Goal: Transaction & Acquisition: Book appointment/travel/reservation

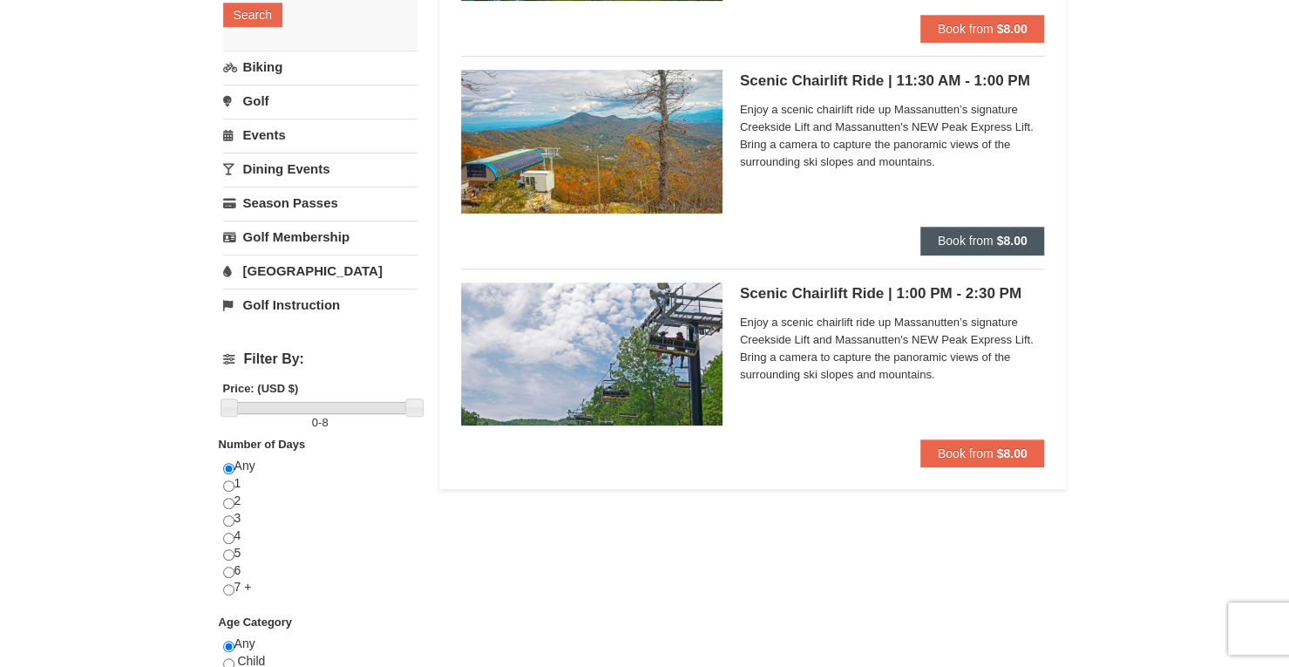
scroll to position [358, 0]
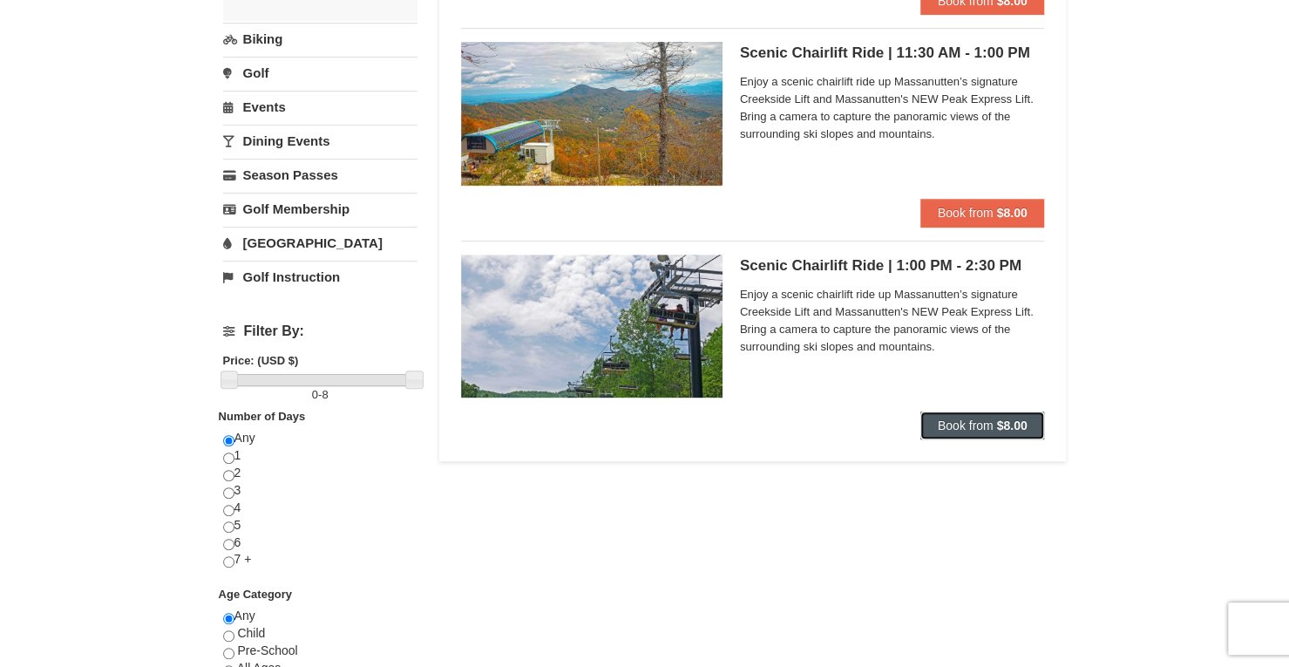
click at [971, 431] on button "Book from $8.00" at bounding box center [982, 425] width 125 height 28
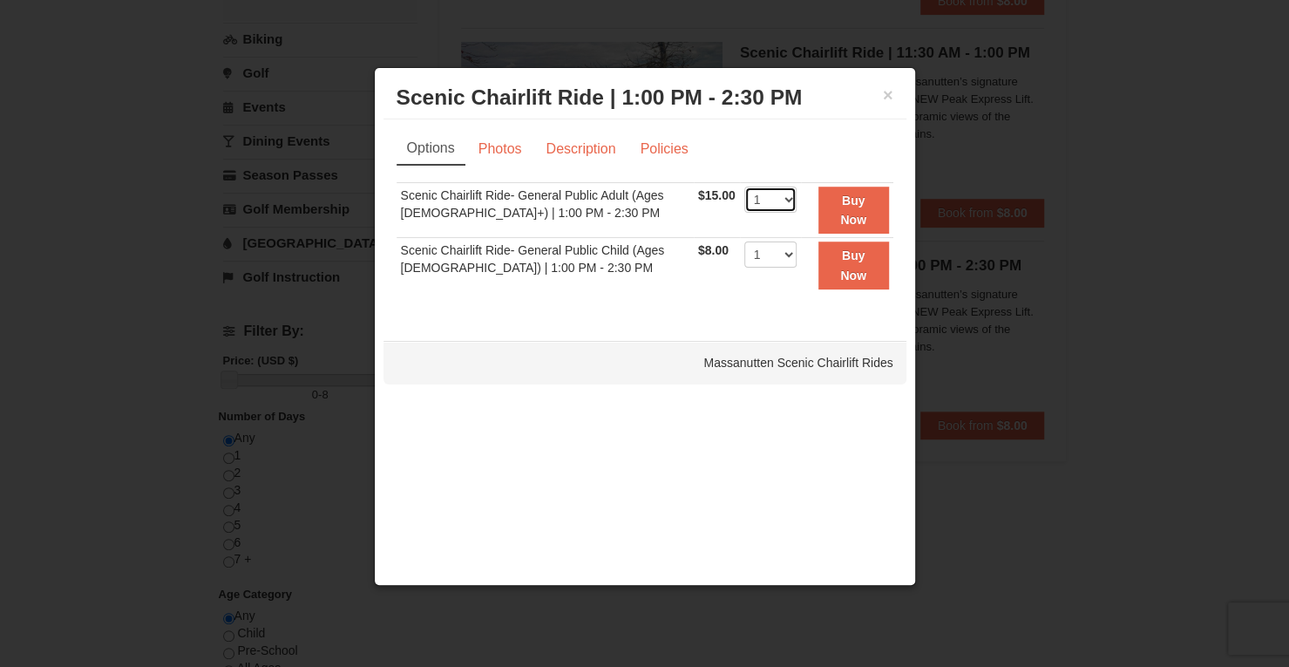
click at [771, 211] on select "1 2 3 4 5 6 7 8 9 10 11 12 13 14 15 16 17 18 19 20 21 22" at bounding box center [770, 200] width 52 height 26
select select "2"
click at [744, 187] on select "1 2 3 4 5 6 7 8 9 10 11 12 13 14 15 16 17 18 19 20 21 22" at bounding box center [770, 200] width 52 height 26
click at [833, 211] on button "Buy Now" at bounding box center [854, 211] width 71 height 48
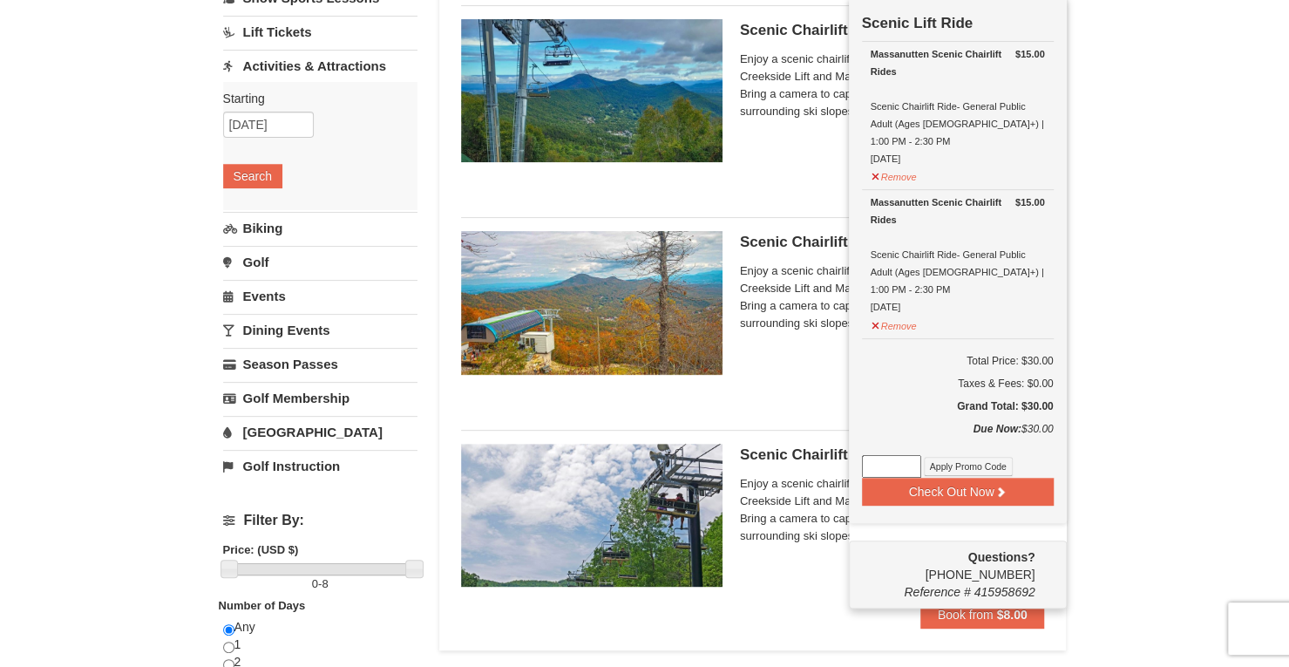
scroll to position [171, 0]
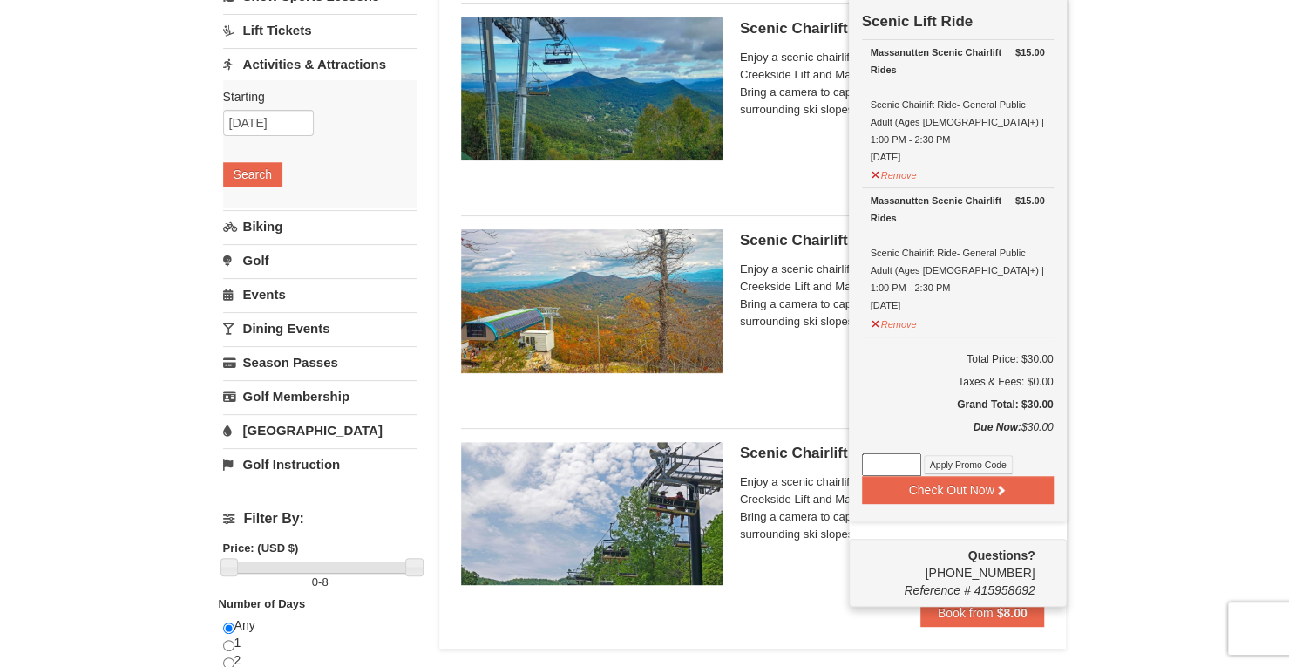
click at [1117, 320] on div "× Categories List Filter My Itinerary (2) Check Out Now Scenic Lift Ride $15.00…" at bounding box center [644, 527] width 1289 height 1274
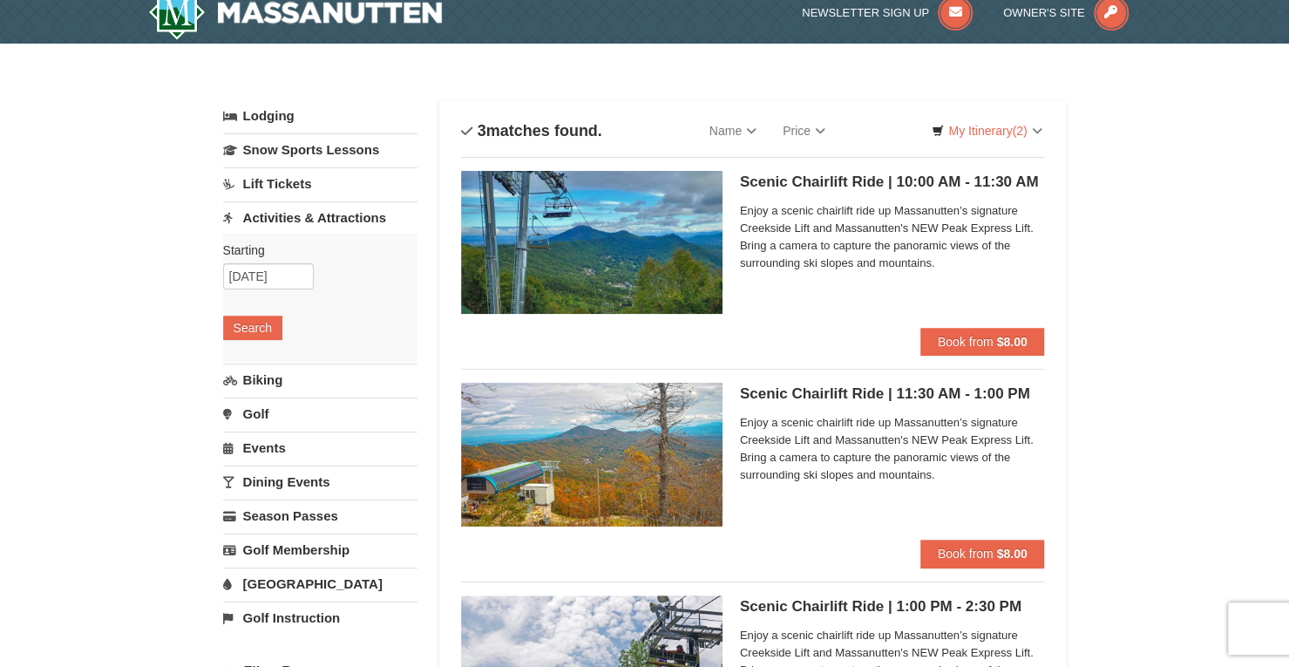
scroll to position [0, 0]
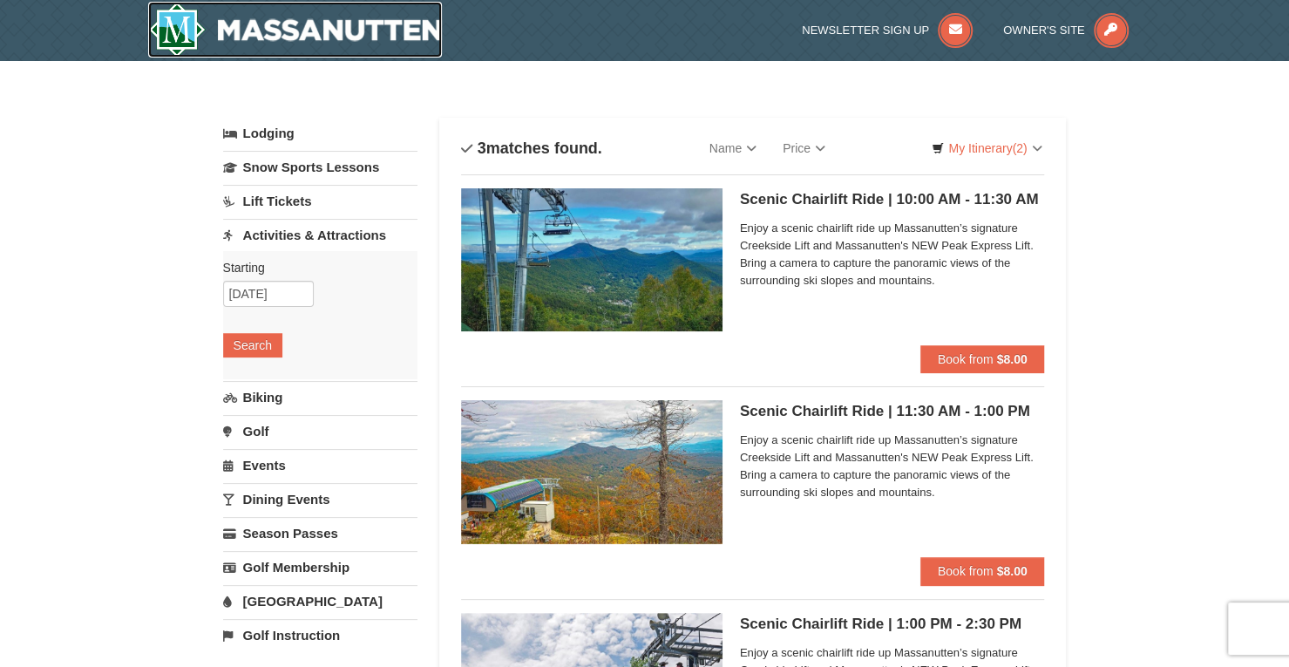
click at [277, 39] on img at bounding box center [295, 30] width 295 height 56
